Goal: Find contact information: Find contact information

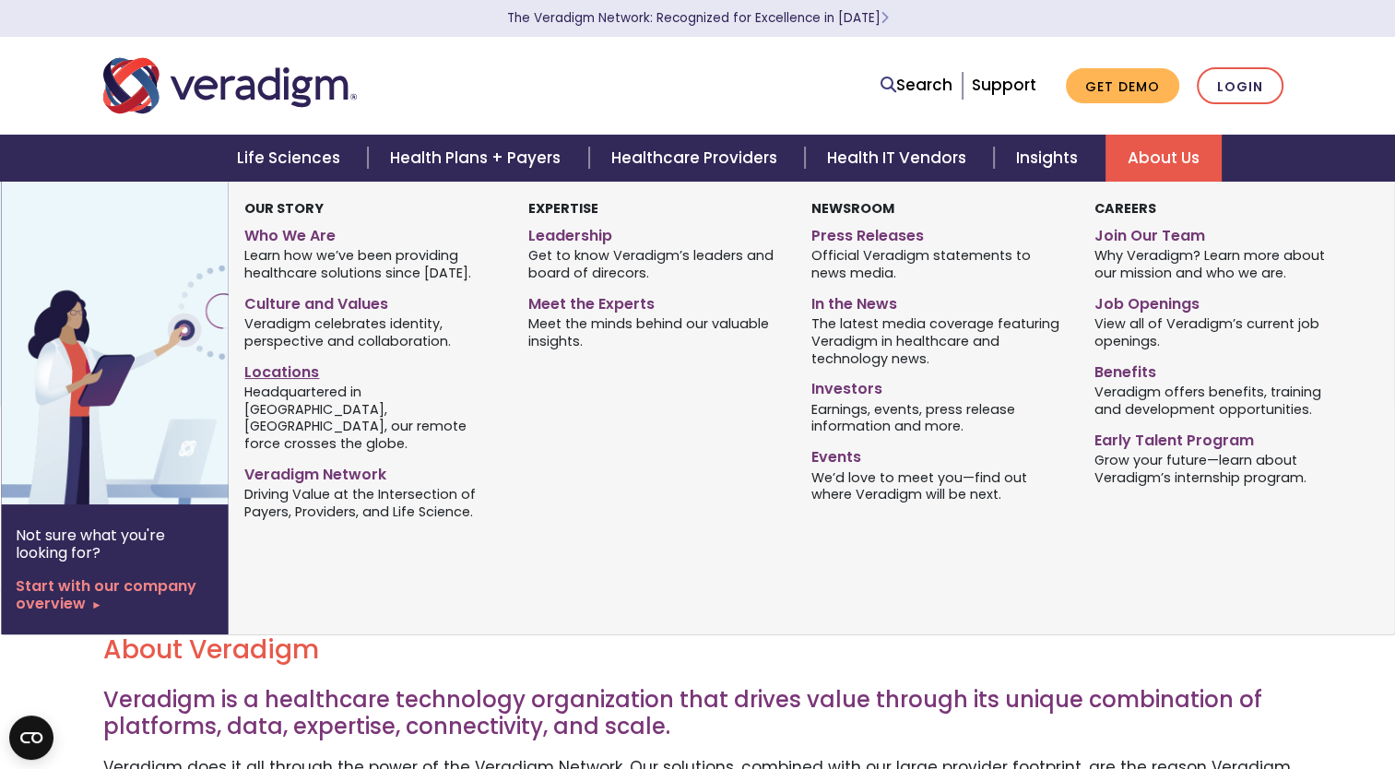
click at [325, 373] on link "Locations" at bounding box center [371, 369] width 255 height 27
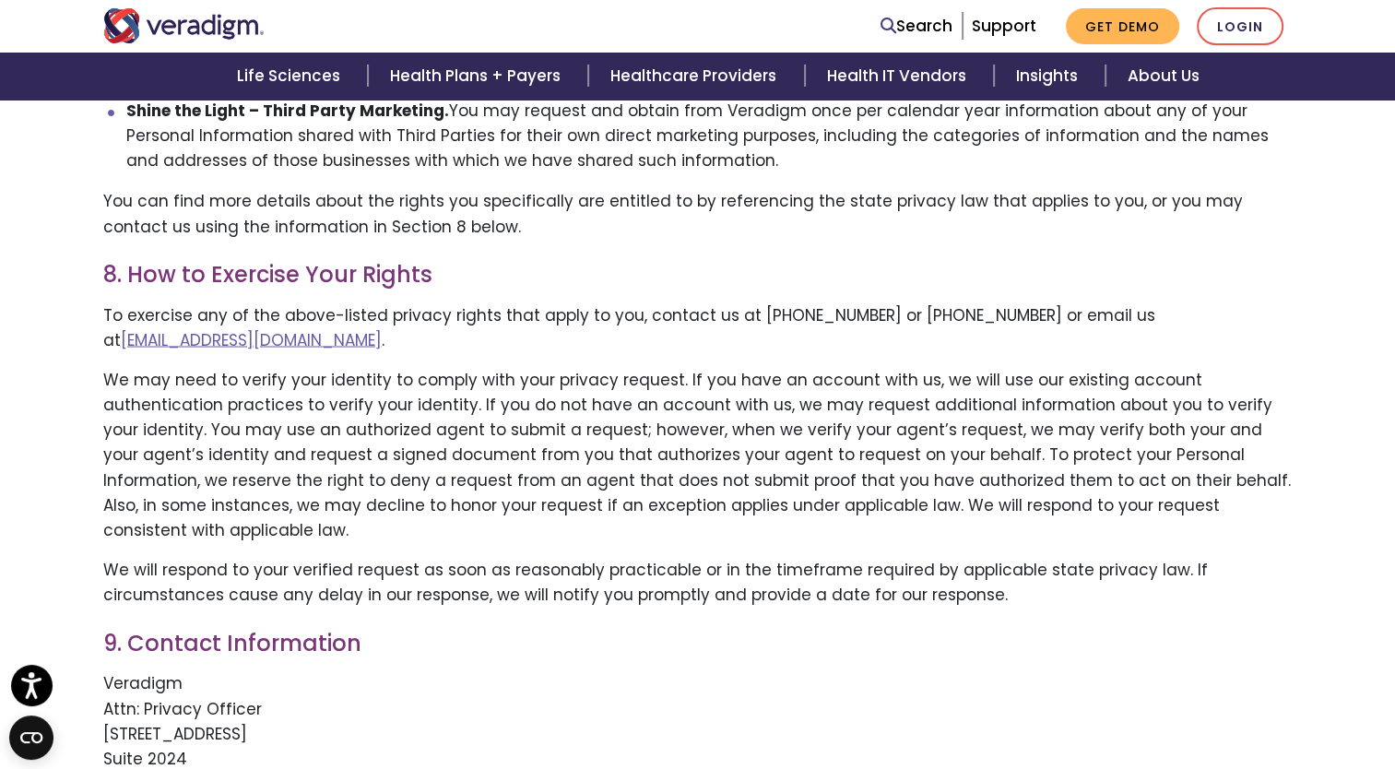
scroll to position [3291, 0]
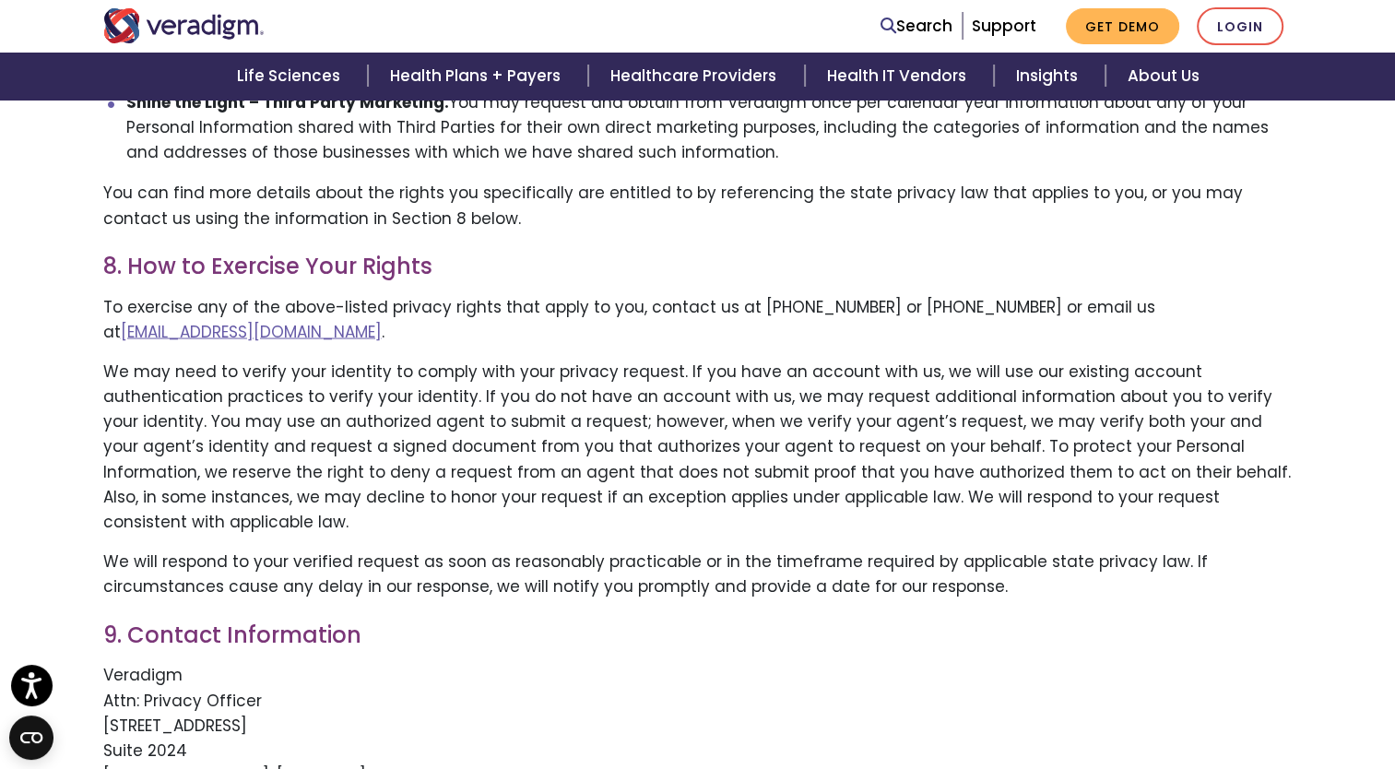
drag, startPoint x: 258, startPoint y: 554, endPoint x: 144, endPoint y: 556, distance: 114.3
click at [144, 662] on p "Veradigm Attn: Privacy Officer 222 Merchandise Mart Plaza Suite 2024 Chicago, I…" at bounding box center [697, 737] width 1189 height 150
copy p "Privacy Officer"
click at [266, 662] on p "Veradigm Attn: Privacy Officer 222 Merchandise Mart Plaza Suite 2024 Chicago, I…" at bounding box center [697, 737] width 1189 height 150
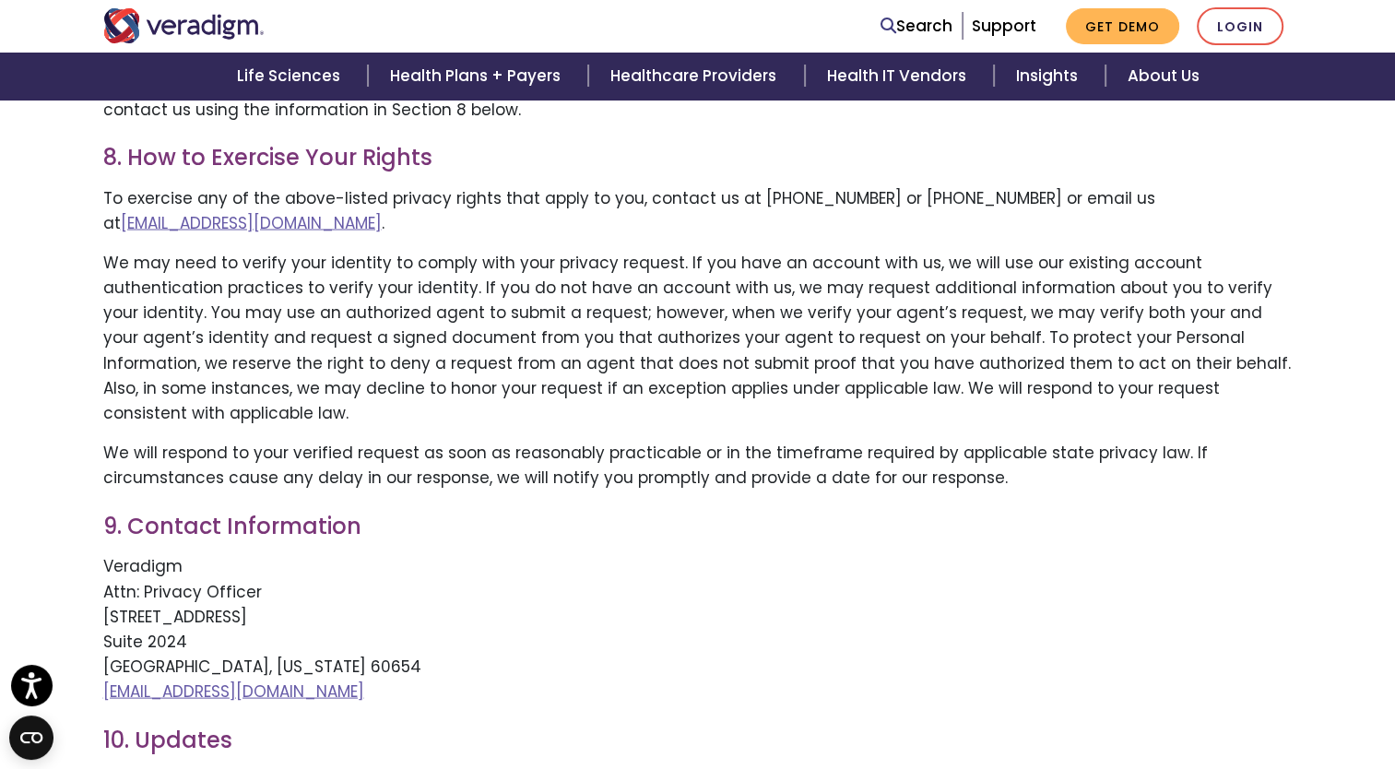
scroll to position [3403, 0]
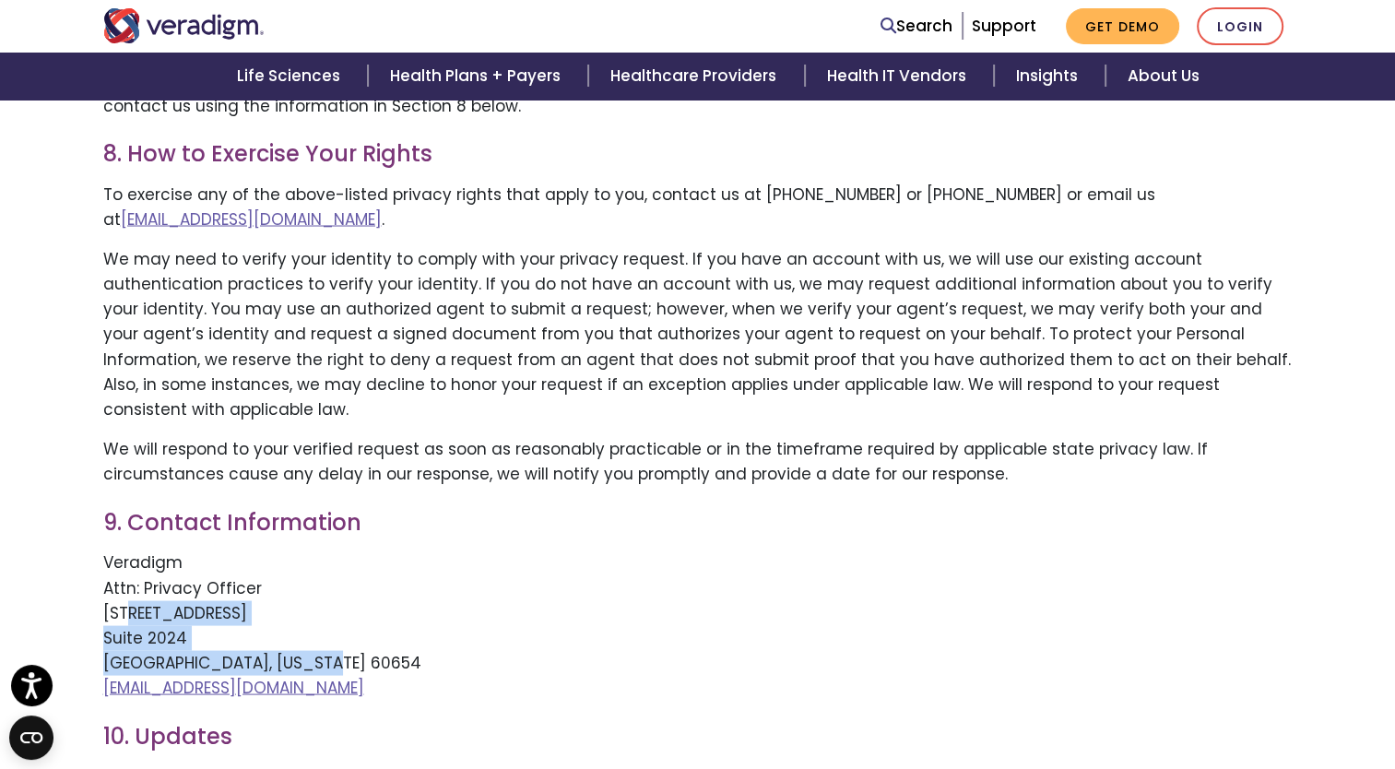
drag, startPoint x: 280, startPoint y: 517, endPoint x: 101, endPoint y: 470, distance: 185.8
copy p "222 Merchandise Mart Plaza Suite 2024 Chicago, Illinois 60654"
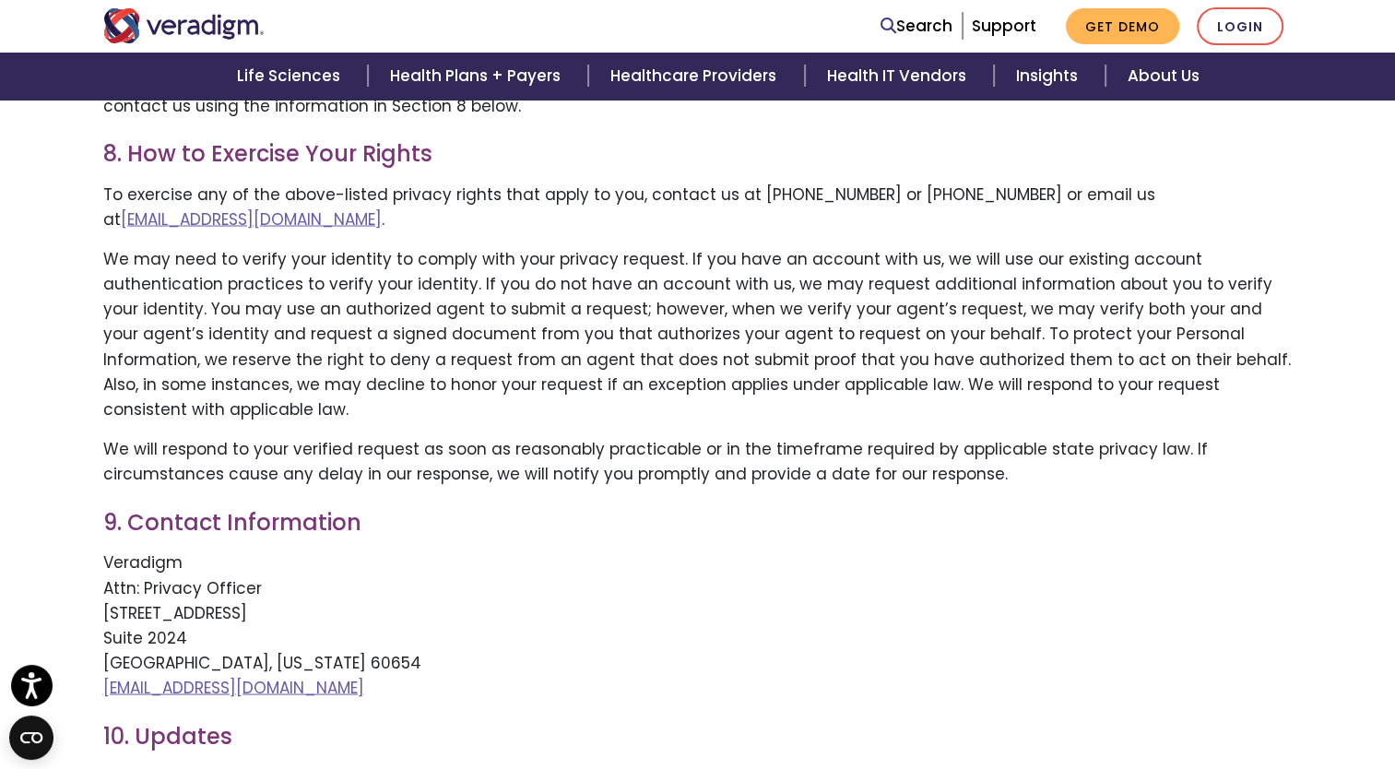
click at [309, 550] on p "Veradigm Attn: Privacy Officer 222 Merchandise Mart Plaza Suite 2024 Chicago, I…" at bounding box center [697, 625] width 1189 height 150
drag, startPoint x: 293, startPoint y: 540, endPoint x: 101, endPoint y: 542, distance: 192.7
copy link "Privacy@Veradigm.com"
click at [371, 550] on p "Veradigm Attn: Privacy Officer 222 Merchandise Mart Plaza Suite 2024 Chicago, I…" at bounding box center [697, 625] width 1189 height 150
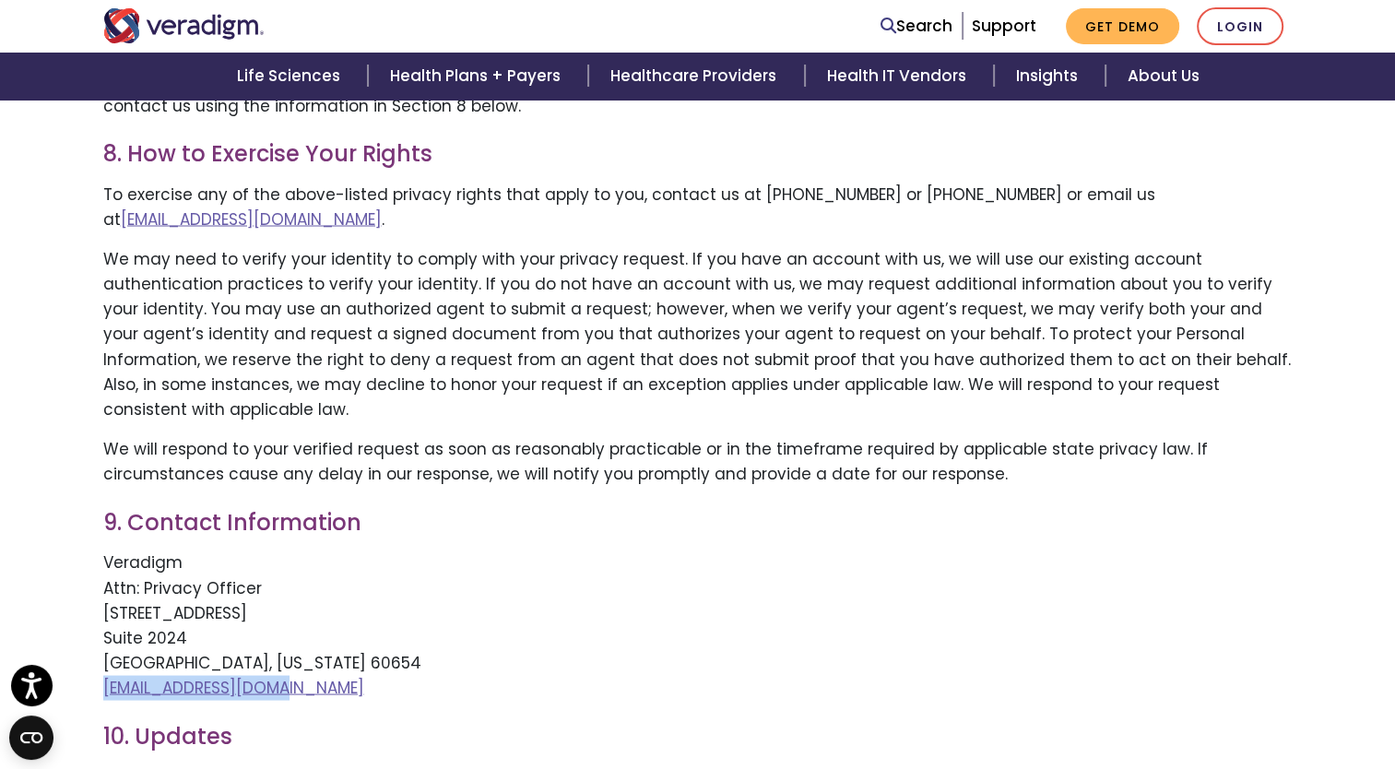
drag, startPoint x: 293, startPoint y: 545, endPoint x: 101, endPoint y: 546, distance: 192.7
copy link "Privacy@Veradigm.com"
click at [361, 550] on p "Veradigm Attn: Privacy Officer 222 Merchandise Mart Plaza Suite 2024 Chicago, I…" at bounding box center [697, 625] width 1189 height 150
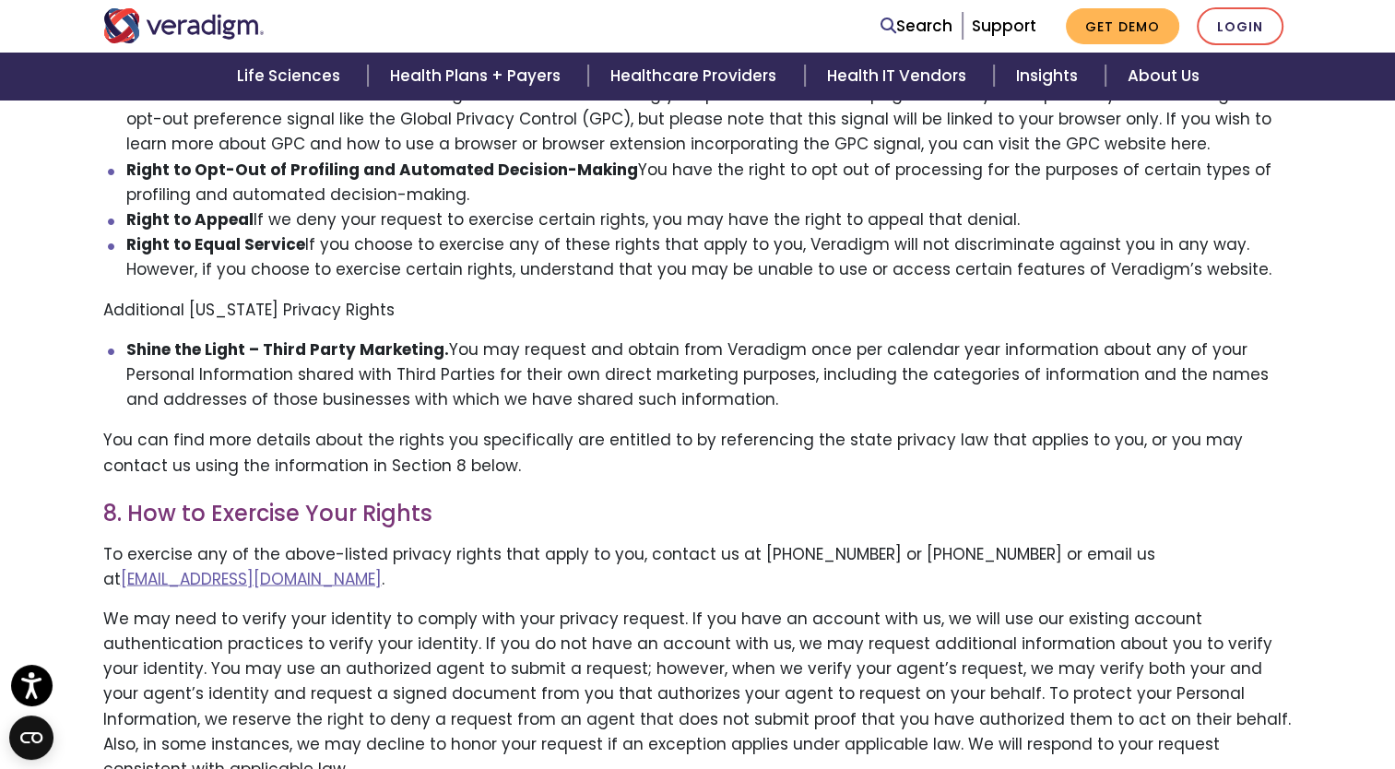
scroll to position [3045, 0]
drag, startPoint x: 509, startPoint y: 416, endPoint x: 728, endPoint y: 423, distance: 219.6
click at [728, 540] on p "To exercise any of the above-listed privacy rights that apply to you, contact u…" at bounding box center [697, 565] width 1189 height 50
drag, startPoint x: 742, startPoint y: 427, endPoint x: 867, endPoint y: 432, distance: 124.6
click at [867, 540] on p "To exercise any of the above-listed privacy rights that apply to you, contact u…" at bounding box center [697, 565] width 1189 height 50
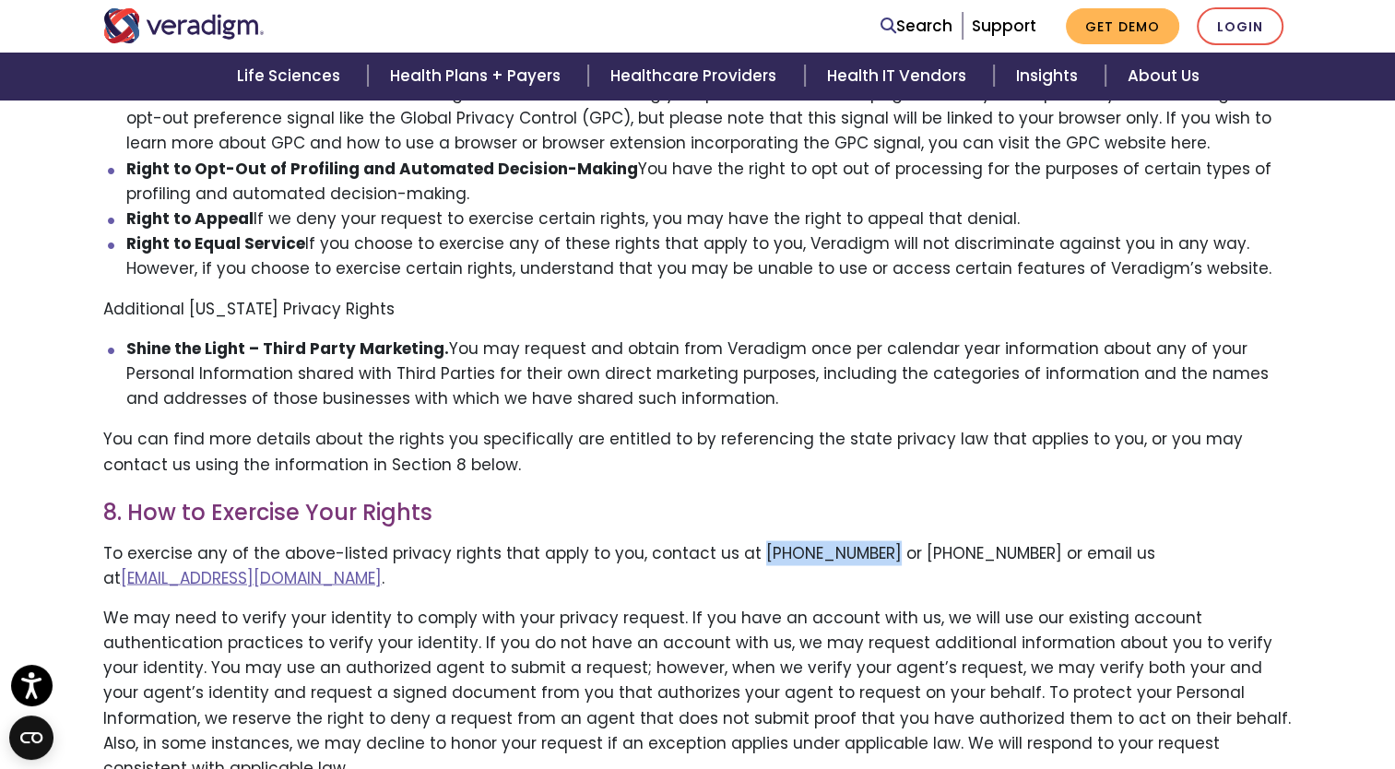
copy p "1-800-334-8534"
click at [786, 426] on p "You can find more details about the rights you specifically are entitled to by …" at bounding box center [697, 451] width 1189 height 50
click at [893, 540] on p "To exercise any of the above-listed privacy rights that apply to you, contact u…" at bounding box center [697, 565] width 1189 height 50
drag, startPoint x: 893, startPoint y: 430, endPoint x: 1009, endPoint y: 440, distance: 115.7
click at [1009, 540] on p "To exercise any of the above-listed privacy rights that apply to you, contact u…" at bounding box center [697, 565] width 1189 height 50
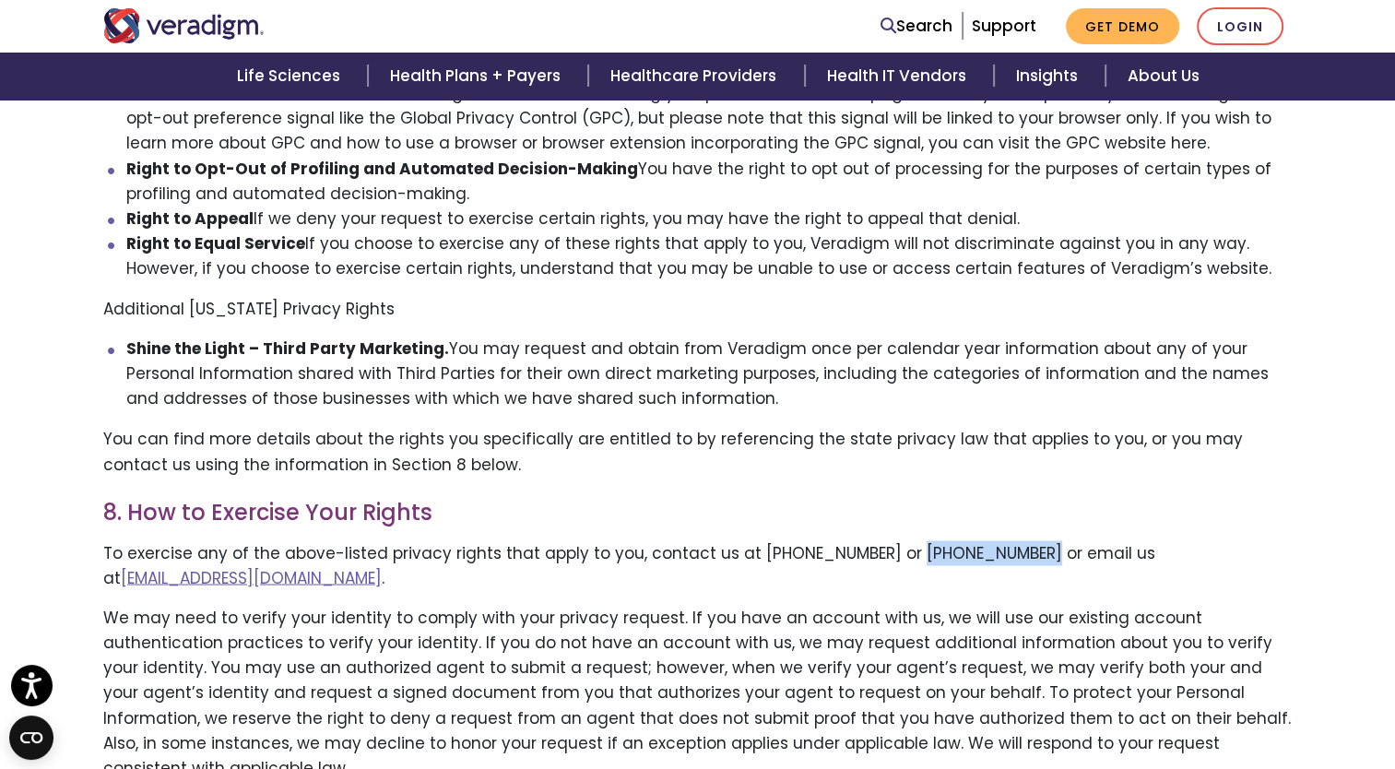
copy p "1-844-903-7567"
click at [961, 499] on h3 "8. How to Exercise Your Rights" at bounding box center [697, 512] width 1189 height 27
drag, startPoint x: 893, startPoint y: 428, endPoint x: 1016, endPoint y: 432, distance: 122.7
click at [1016, 540] on p "To exercise any of the above-listed privacy rights that apply to you, contact u…" at bounding box center [697, 565] width 1189 height 50
copy p "1-844-903-7567"
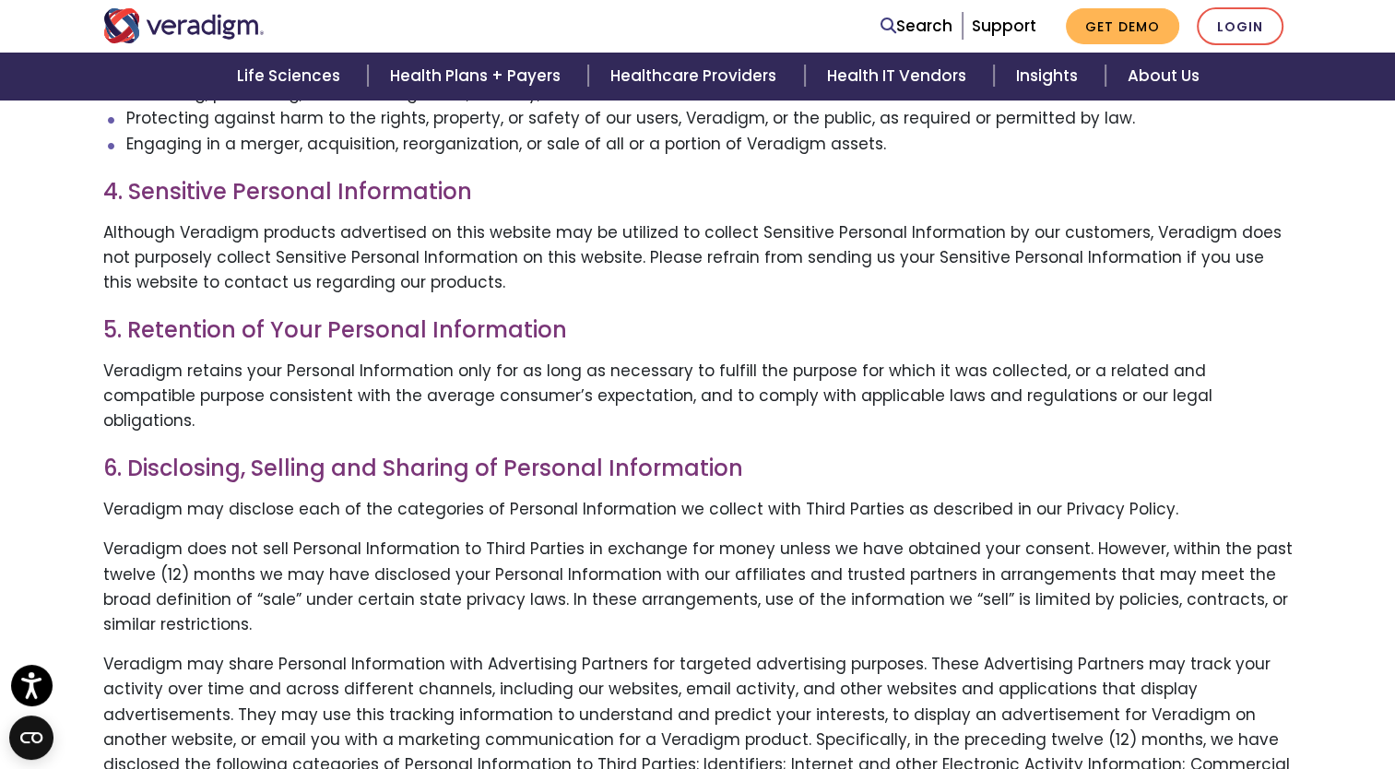
scroll to position [2403, 0]
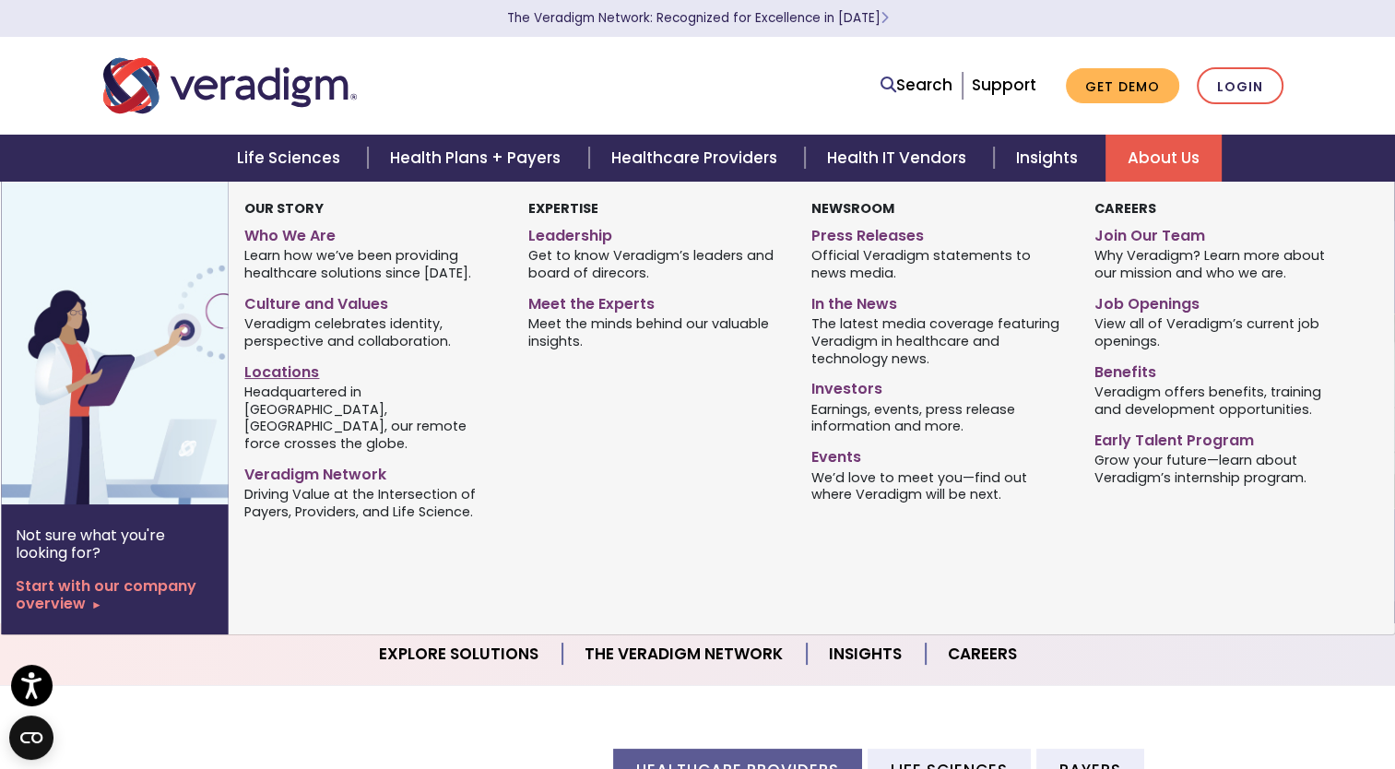
click at [298, 375] on link "Locations" at bounding box center [371, 369] width 255 height 27
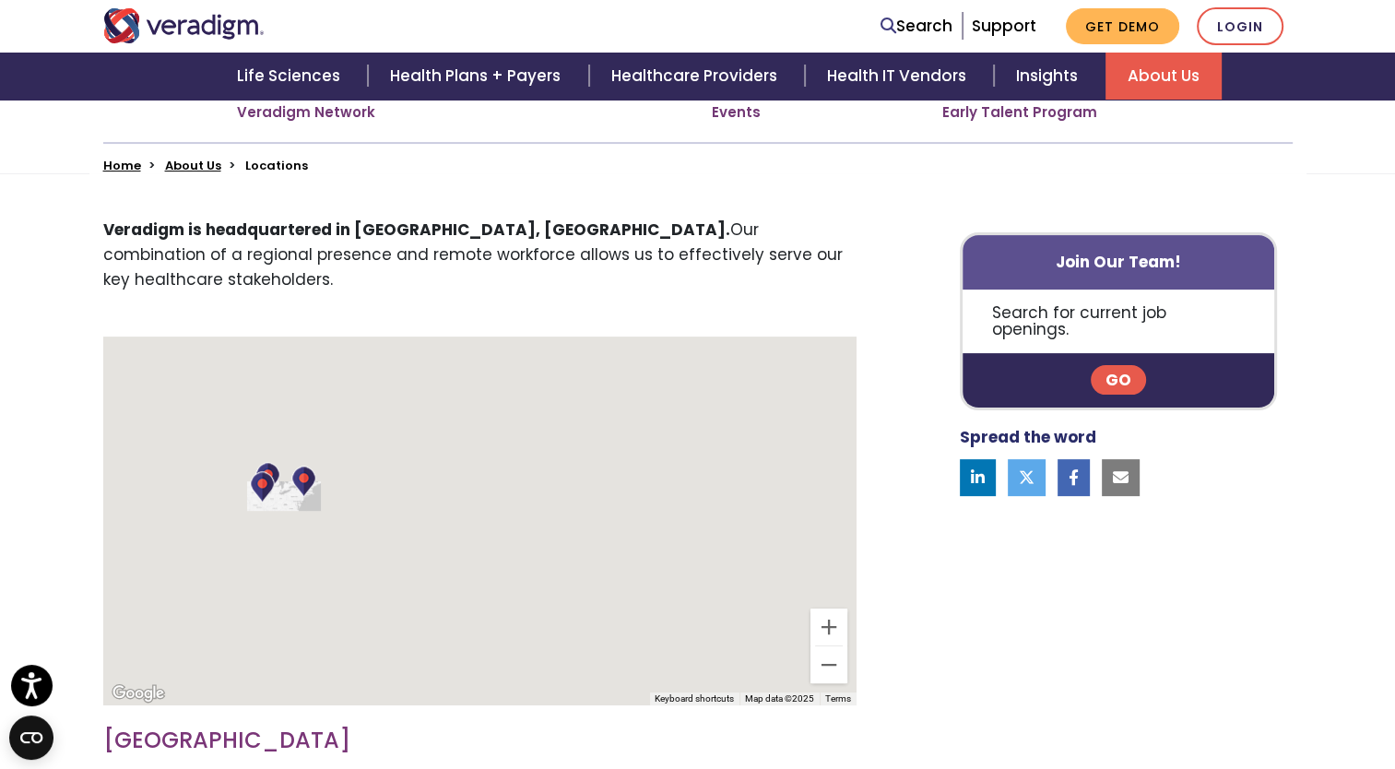
scroll to position [419, 0]
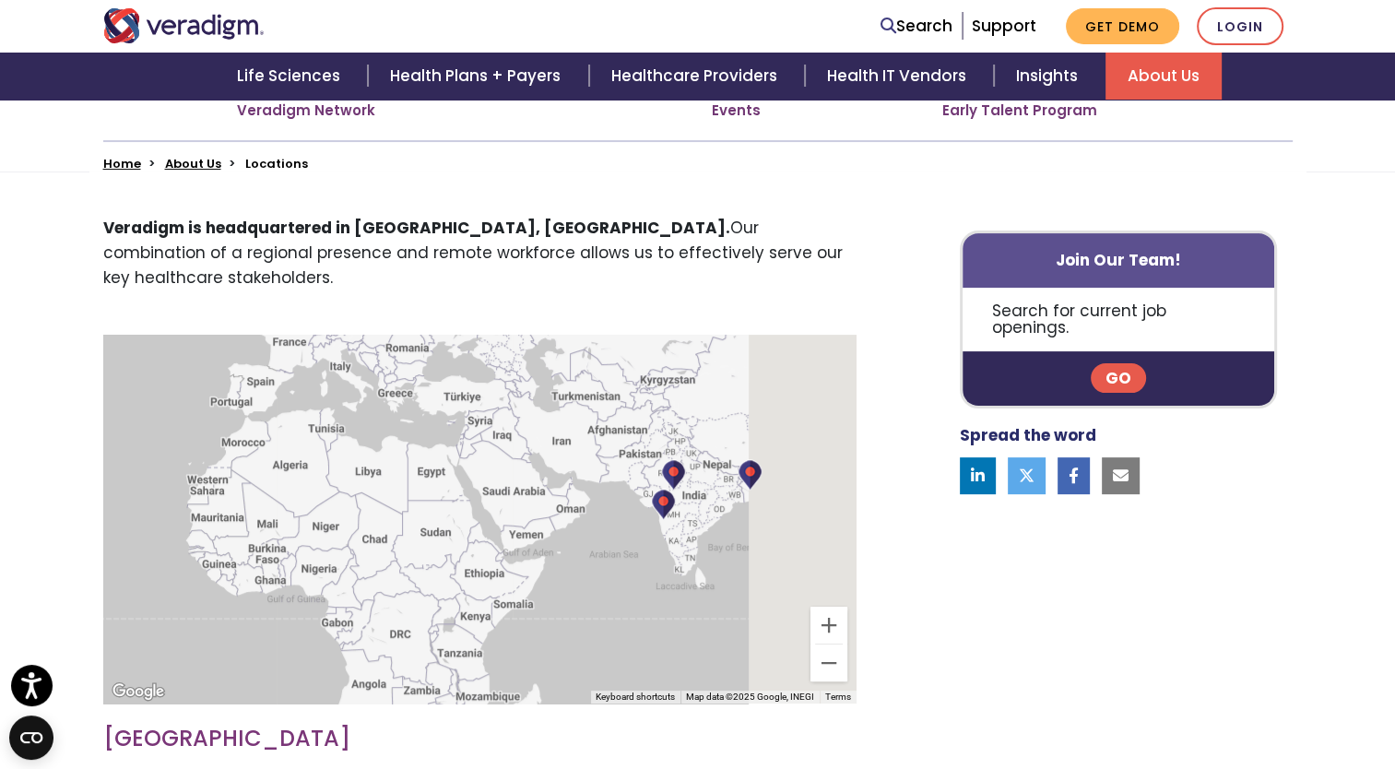
drag, startPoint x: 751, startPoint y: 541, endPoint x: 512, endPoint y: 515, distance: 241.1
click at [512, 515] on div at bounding box center [479, 519] width 753 height 369
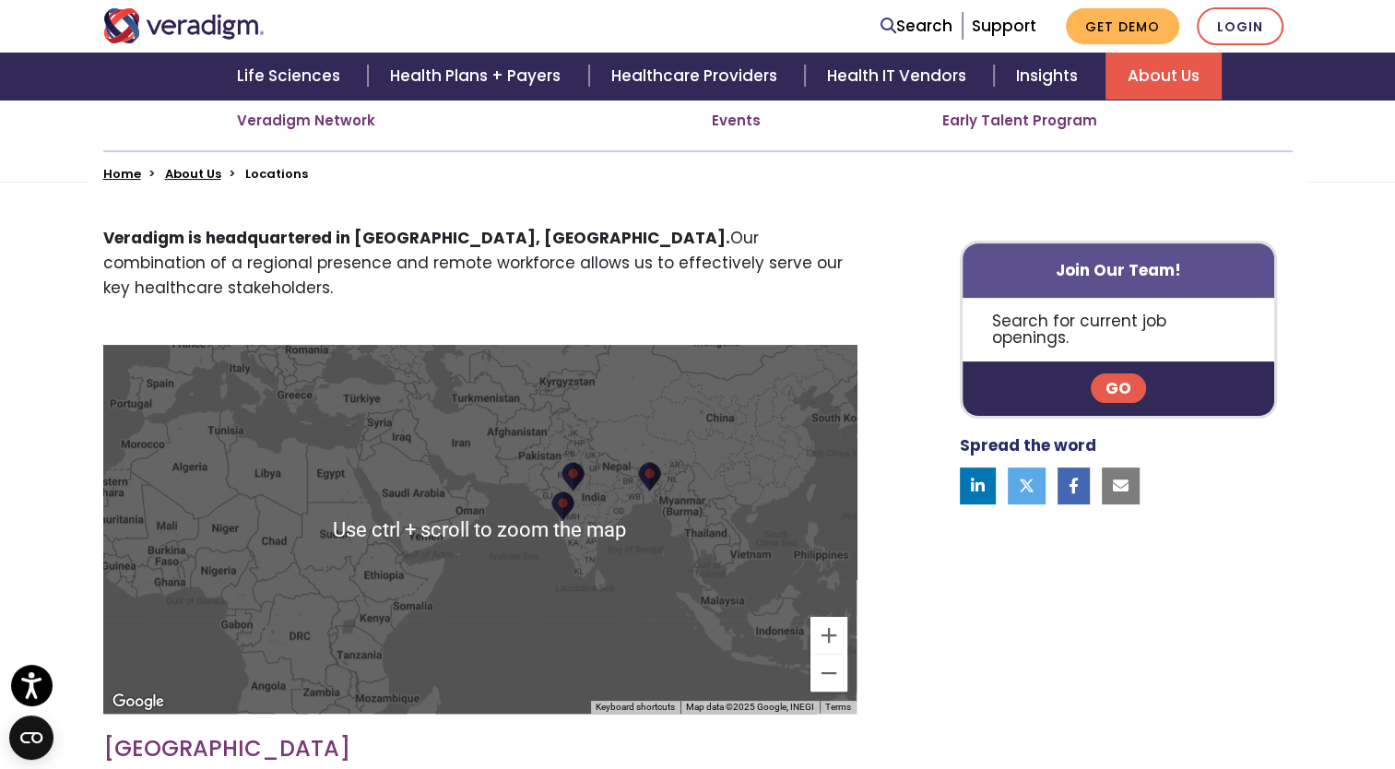
scroll to position [400, 0]
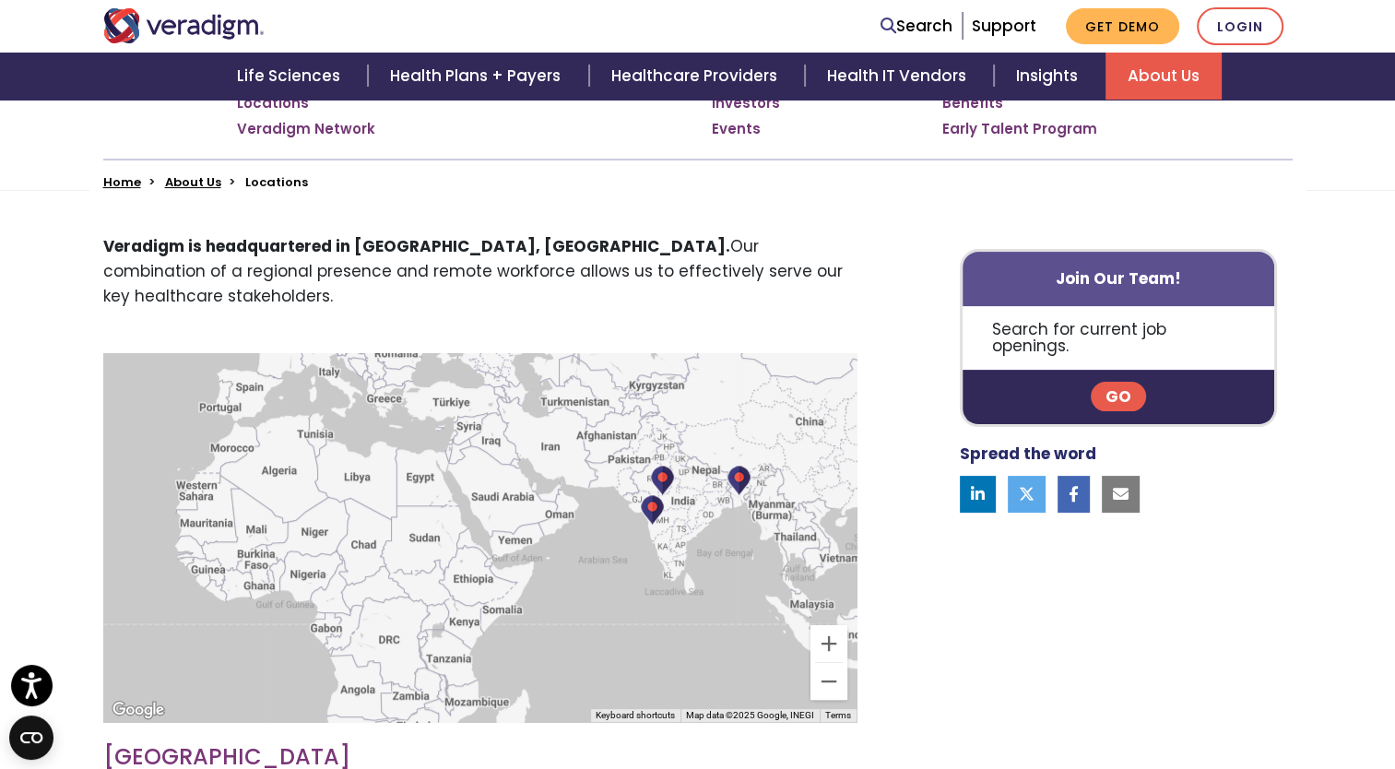
drag, startPoint x: 512, startPoint y: 515, endPoint x: 612, endPoint y: 510, distance: 100.7
click at [612, 510] on div at bounding box center [479, 537] width 753 height 369
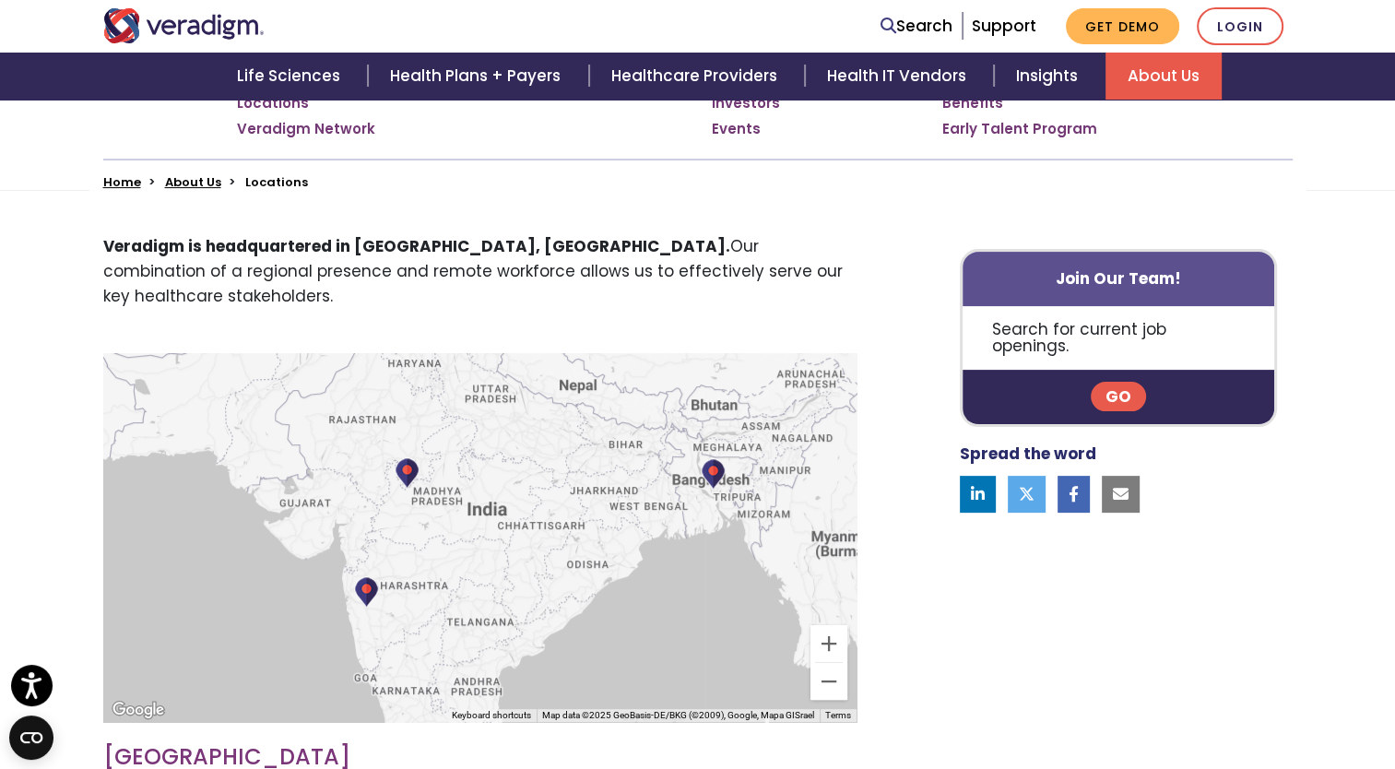
drag, startPoint x: 808, startPoint y: 493, endPoint x: 479, endPoint y: 585, distance: 341.8
click at [479, 585] on div at bounding box center [479, 537] width 753 height 369
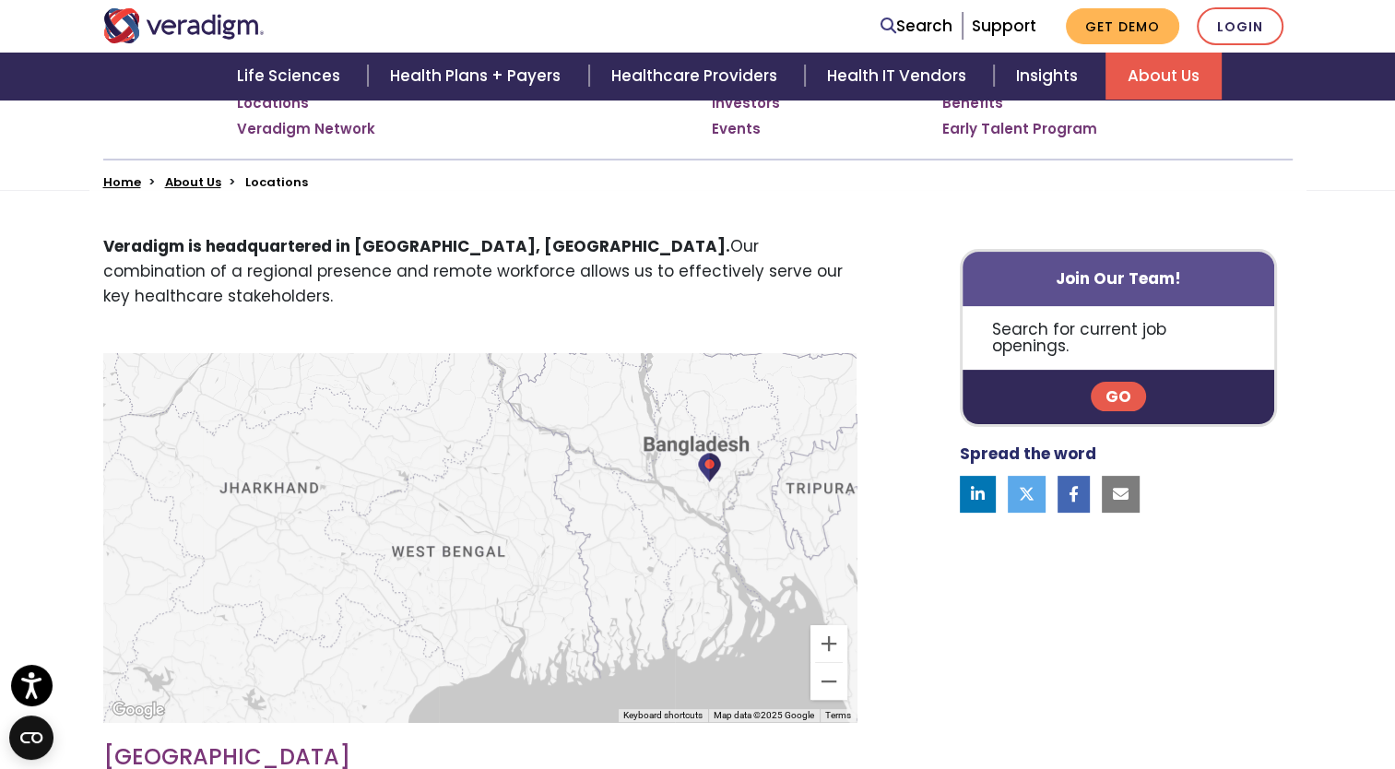
drag, startPoint x: 720, startPoint y: 514, endPoint x: 505, endPoint y: 691, distance: 277.8
click at [505, 691] on div at bounding box center [479, 537] width 753 height 369
